Goal: Task Accomplishment & Management: Manage account settings

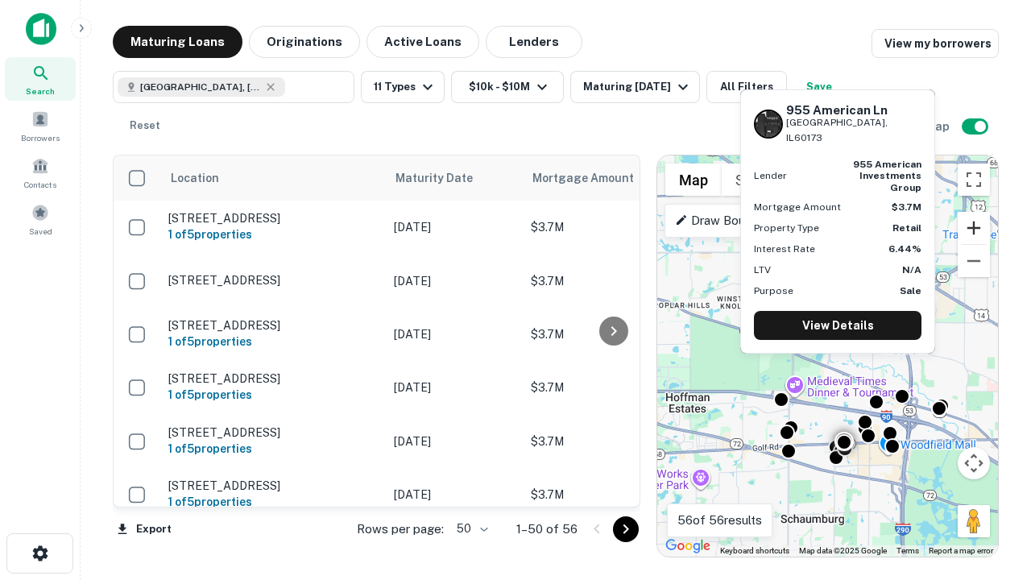
click at [974, 228] on button "Zoom in" at bounding box center [974, 228] width 32 height 32
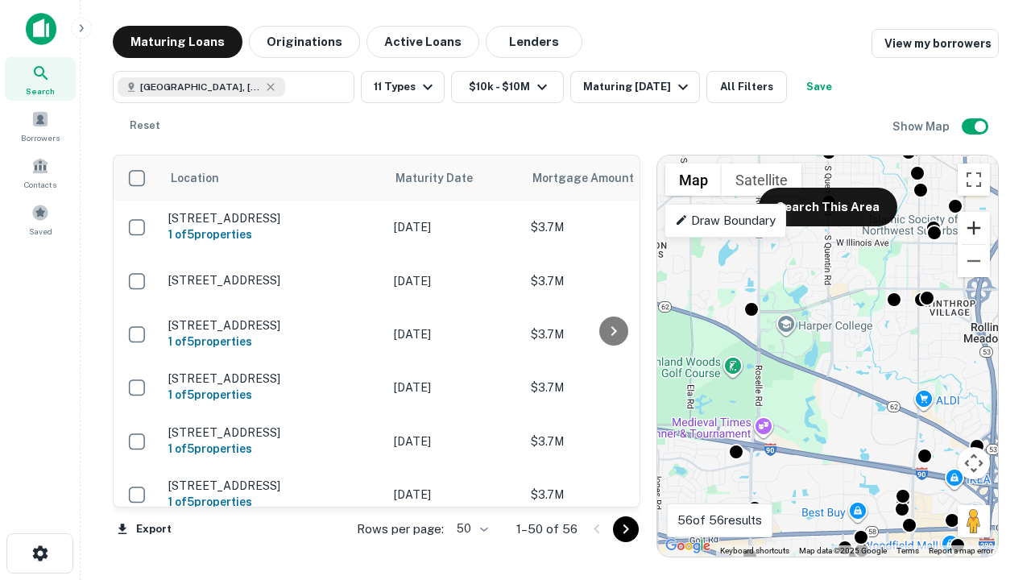
click at [974, 228] on button "Zoom in" at bounding box center [974, 228] width 32 height 32
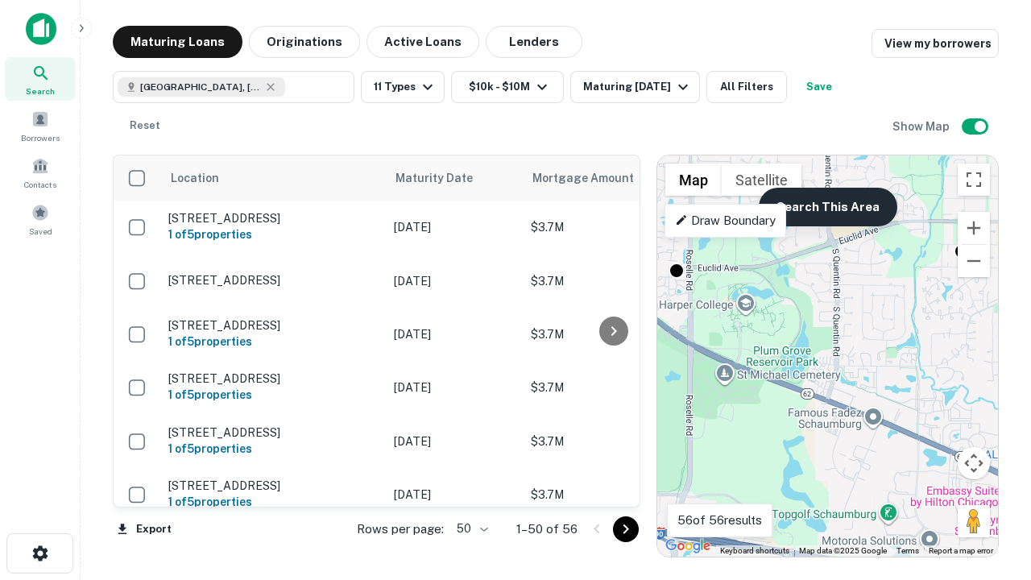
click at [827, 207] on button "Search This Area" at bounding box center [828, 207] width 139 height 39
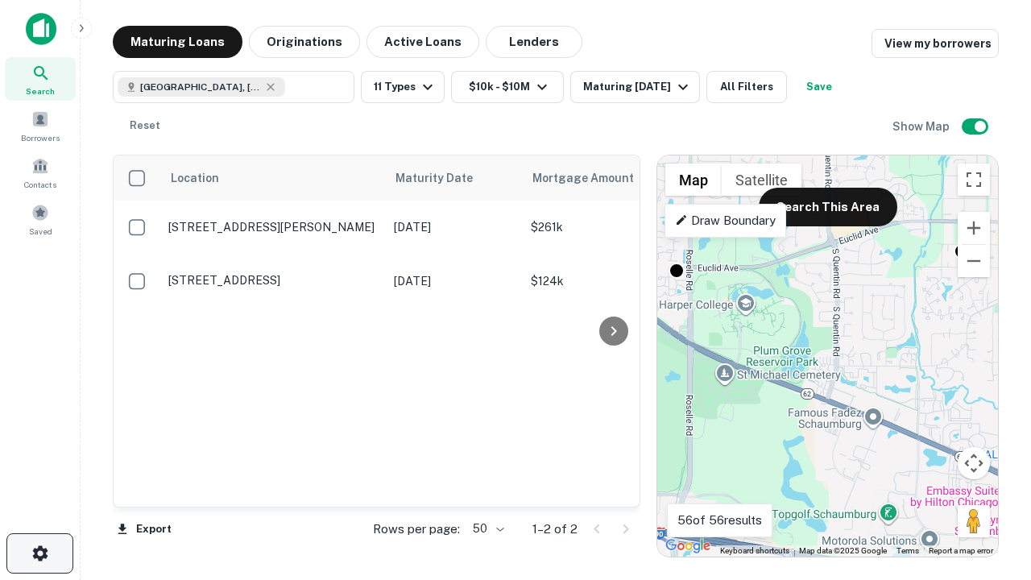
click at [39, 553] on icon "button" at bounding box center [40, 553] width 19 height 19
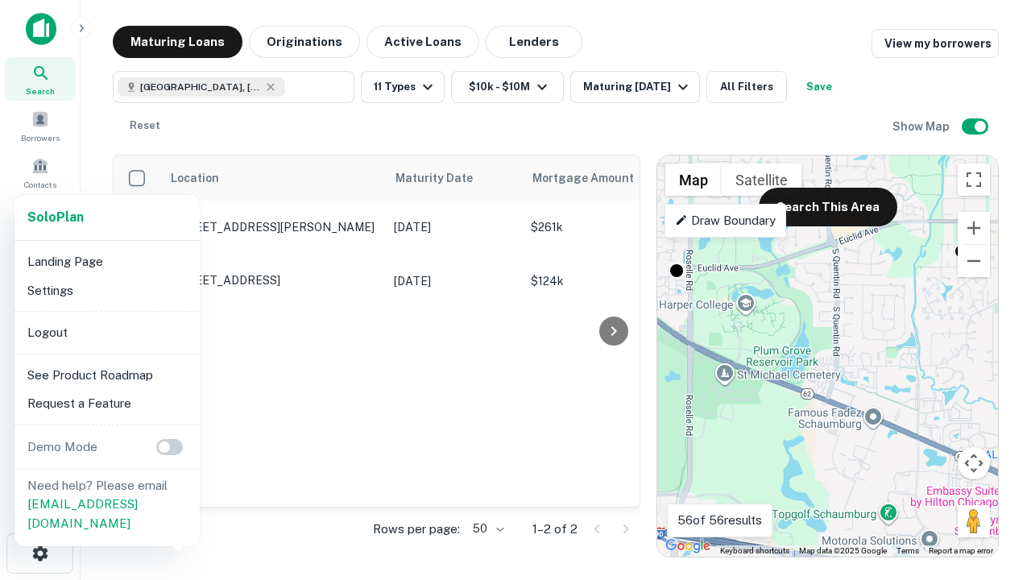
click at [106, 332] on li "Logout" at bounding box center [107, 332] width 172 height 29
